Goal: Task Accomplishment & Management: Manage account settings

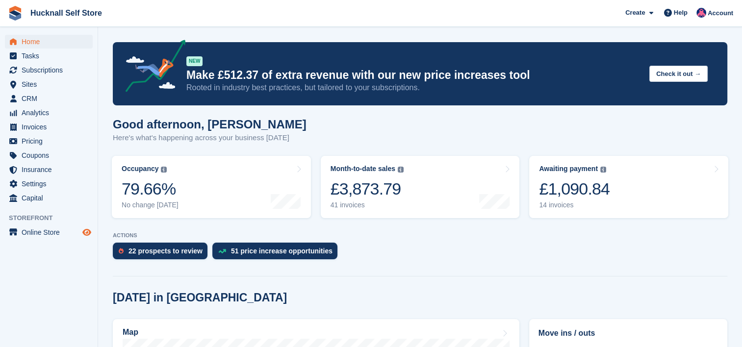
click at [86, 230] on icon "Preview store" at bounding box center [86, 233] width 9 height 8
click at [37, 40] on span "Home" at bounding box center [51, 42] width 59 height 14
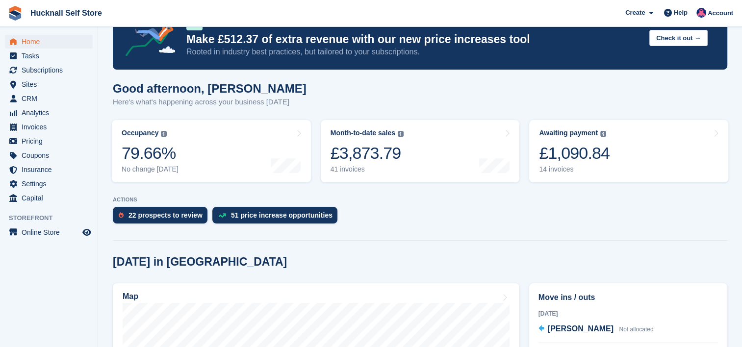
scroll to position [98, 0]
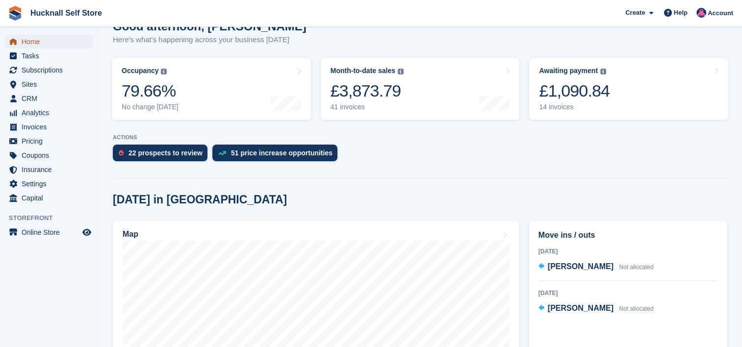
click at [46, 38] on span "Home" at bounding box center [51, 42] width 59 height 14
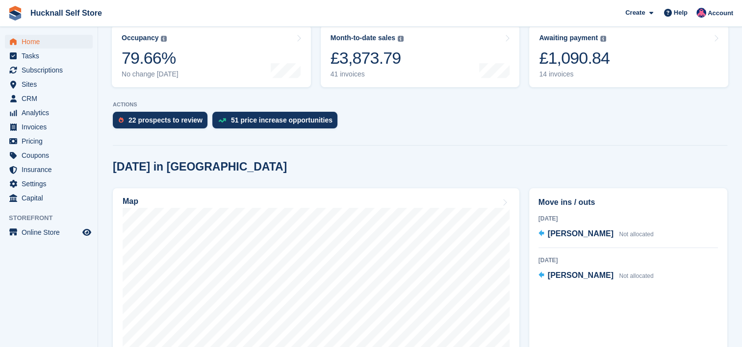
scroll to position [147, 0]
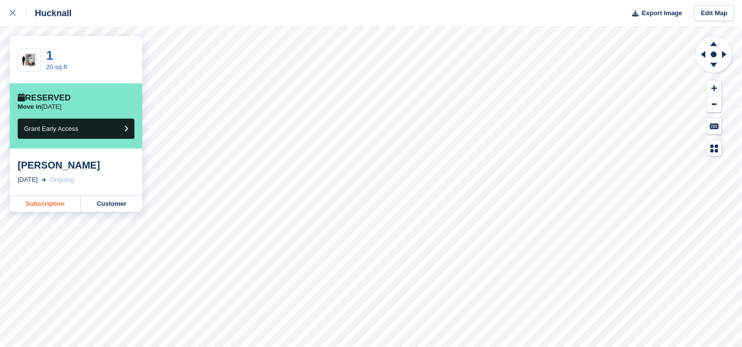
click at [58, 205] on link "Subscription" at bounding box center [45, 204] width 71 height 16
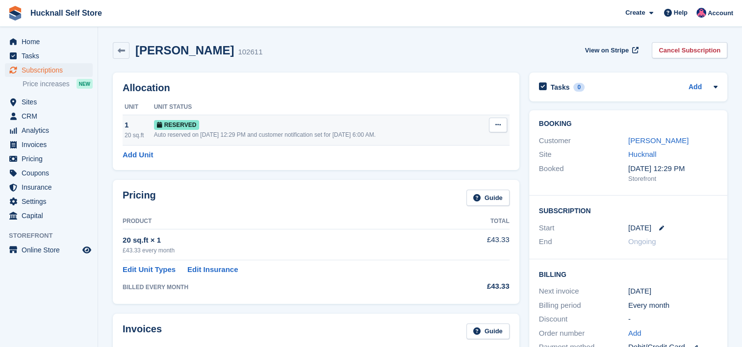
click at [493, 123] on button at bounding box center [498, 125] width 18 height 15
click at [368, 80] on div "Allocation Unit Unit Status 1 20 sq.ft Reserved Auto reserved on 20th Aug, 12:2…" at bounding box center [316, 122] width 407 height 98
click at [40, 43] on span "Home" at bounding box center [51, 42] width 59 height 14
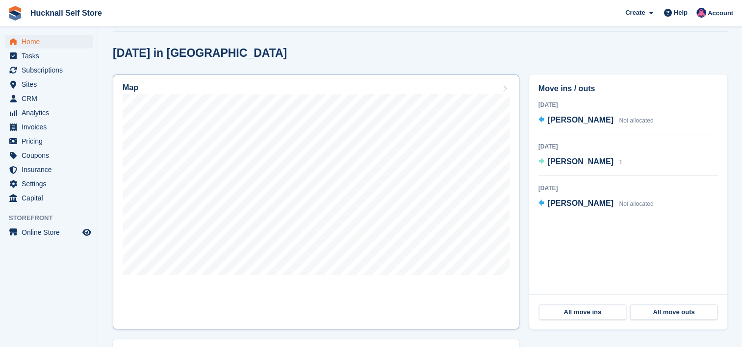
scroll to position [245, 0]
